Goal: Transaction & Acquisition: Subscribe to service/newsletter

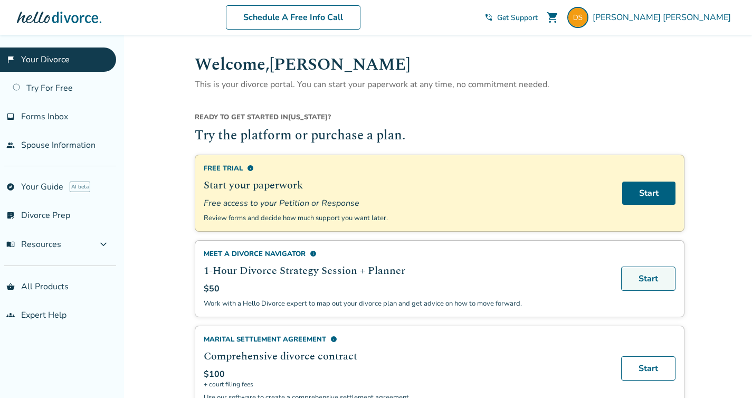
click at [636, 278] on link "Start" at bounding box center [648, 278] width 54 height 24
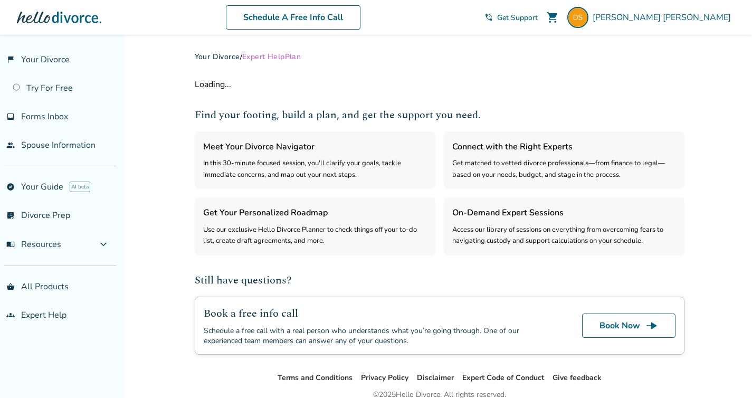
select select "***"
